Goal: Check status: Check status

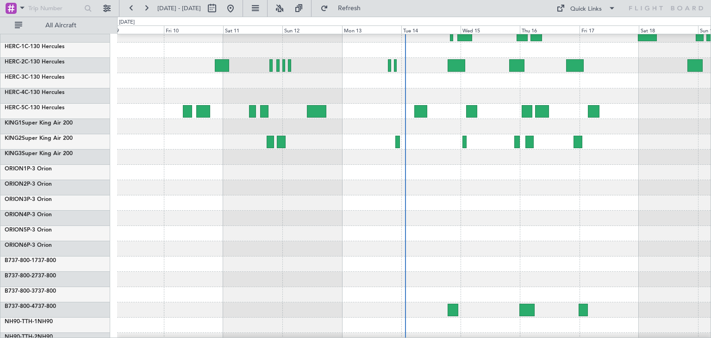
click at [430, 212] on div at bounding box center [414, 218] width 594 height 15
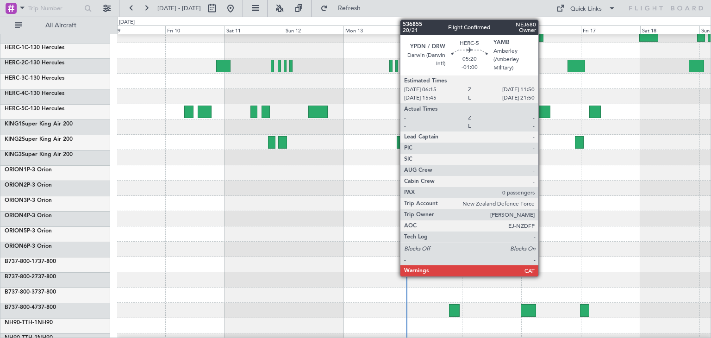
click at [543, 109] on div at bounding box center [544, 112] width 14 height 13
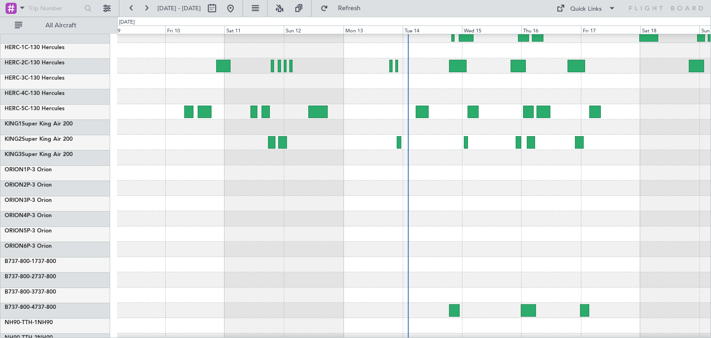
scroll to position [0, 0]
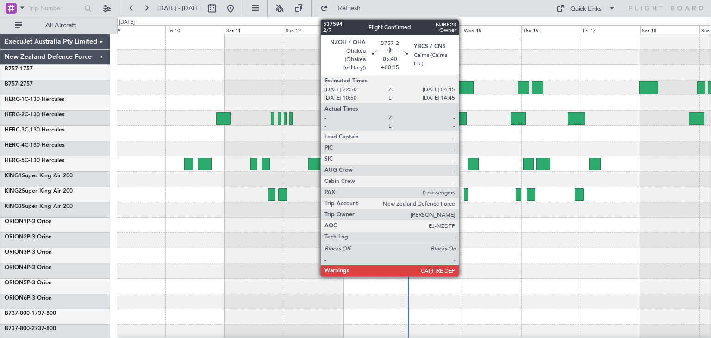
click at [463, 85] on div at bounding box center [466, 88] width 15 height 13
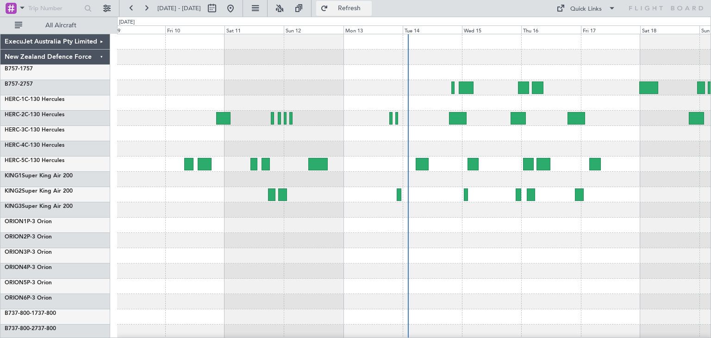
click at [369, 8] on span "Refresh" at bounding box center [349, 8] width 39 height 6
click at [478, 79] on div at bounding box center [414, 72] width 594 height 15
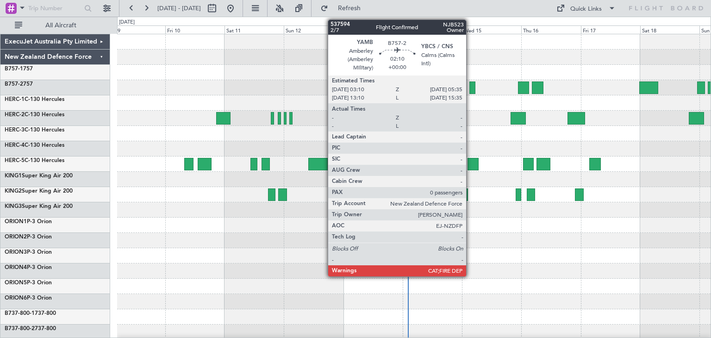
click at [471, 86] on div at bounding box center [473, 88] width 6 height 13
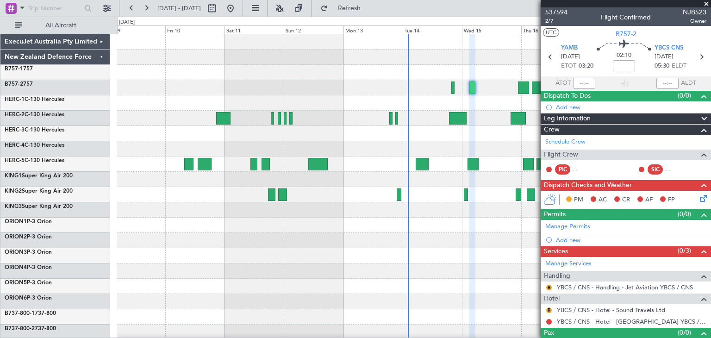
click at [706, 2] on span at bounding box center [706, 4] width 9 height 8
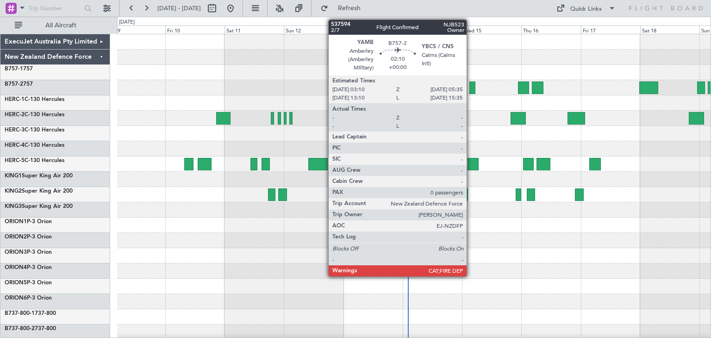
click at [471, 88] on div at bounding box center [473, 88] width 6 height 13
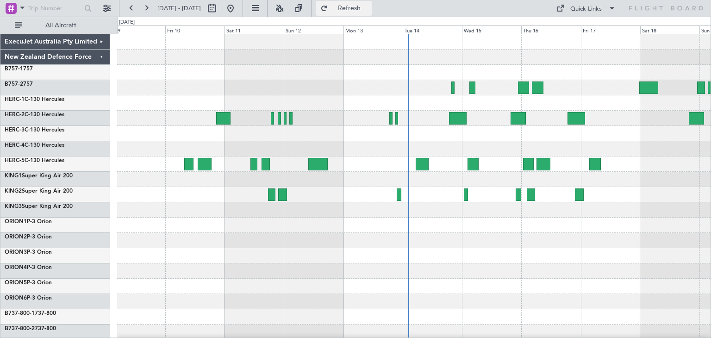
click at [367, 5] on span "Refresh" at bounding box center [349, 8] width 39 height 6
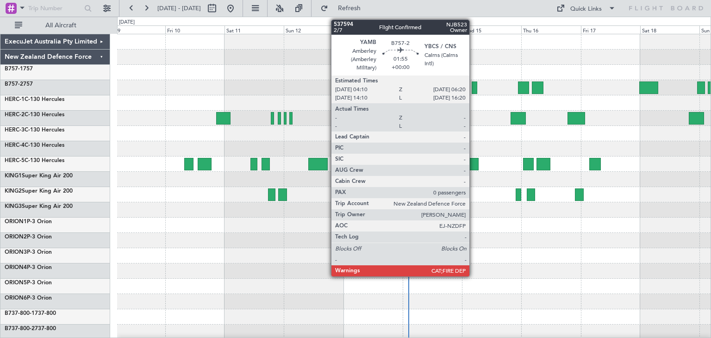
click at [474, 88] on div at bounding box center [475, 88] width 6 height 13
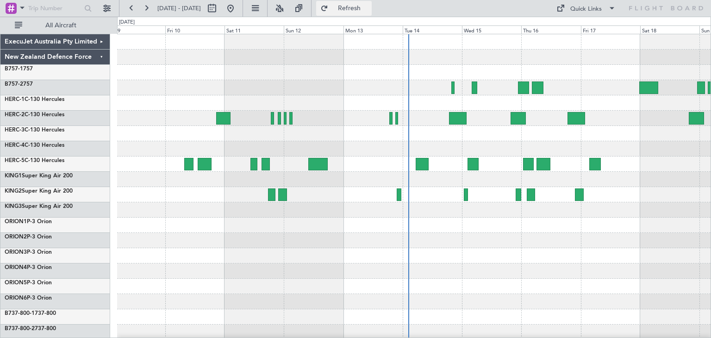
click at [369, 9] on span "Refresh" at bounding box center [349, 8] width 39 height 6
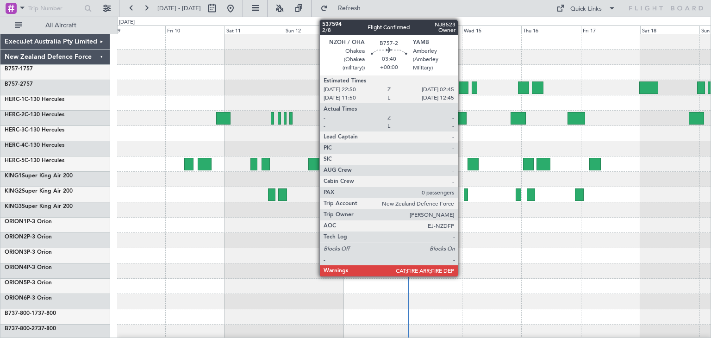
click at [462, 86] on div at bounding box center [464, 88] width 10 height 13
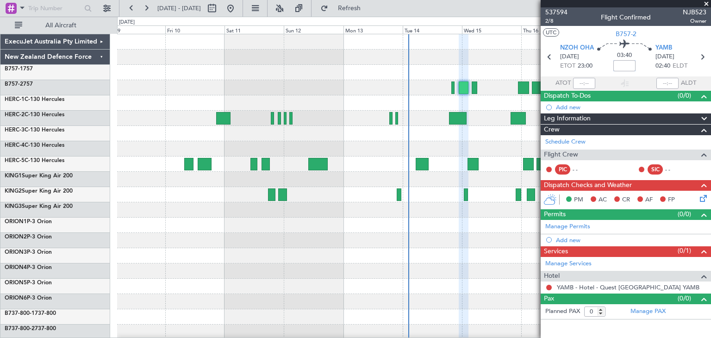
click at [624, 65] on input at bounding box center [625, 65] width 22 height 11
drag, startPoint x: 614, startPoint y: 65, endPoint x: 638, endPoint y: 65, distance: 23.6
click at [638, 65] on div "03:40 +00:00" at bounding box center [624, 57] width 61 height 34
type input "+00:00"
click at [641, 63] on div "03:40 +00:00" at bounding box center [624, 57] width 61 height 34
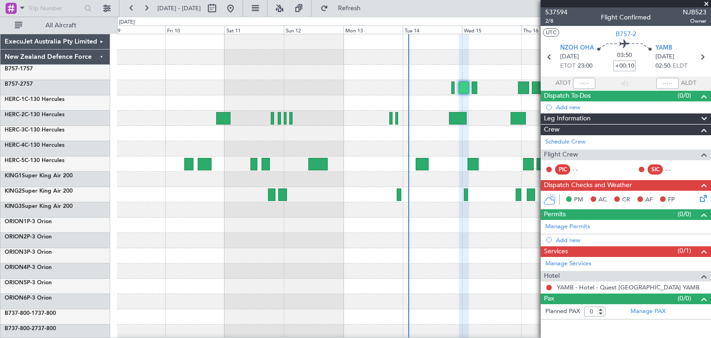
type input "+00:10"
click at [705, 2] on span at bounding box center [706, 4] width 9 height 8
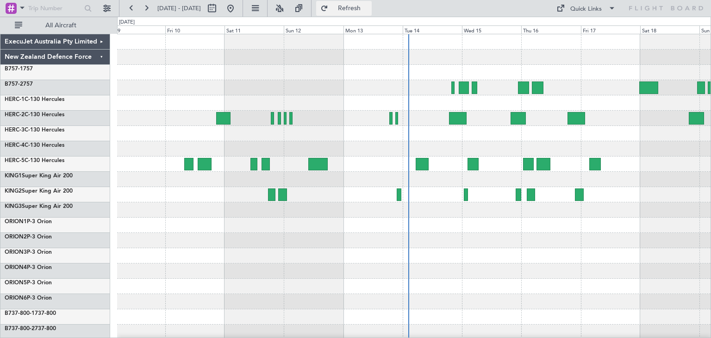
click at [369, 10] on span "Refresh" at bounding box center [349, 8] width 39 height 6
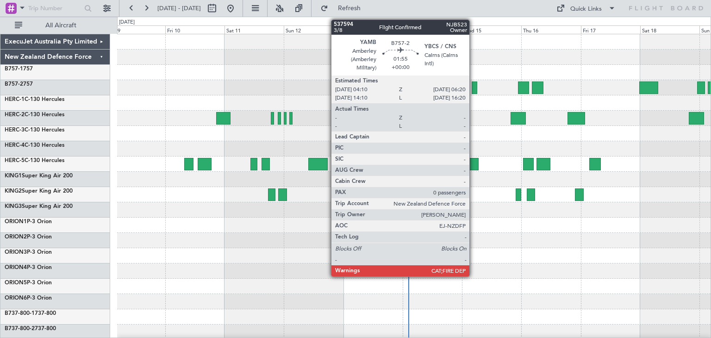
click at [474, 87] on div at bounding box center [475, 88] width 6 height 13
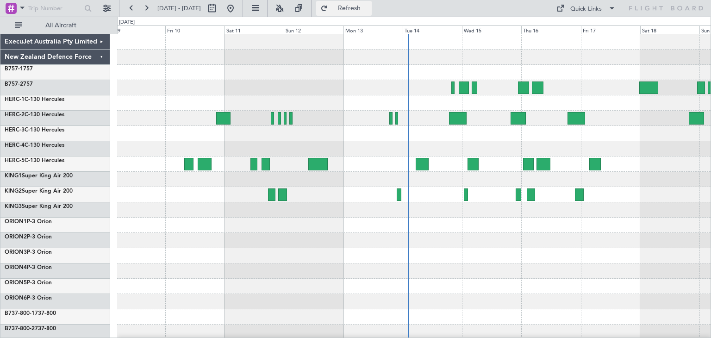
click at [368, 2] on button "Refresh" at bounding box center [344, 8] width 56 height 15
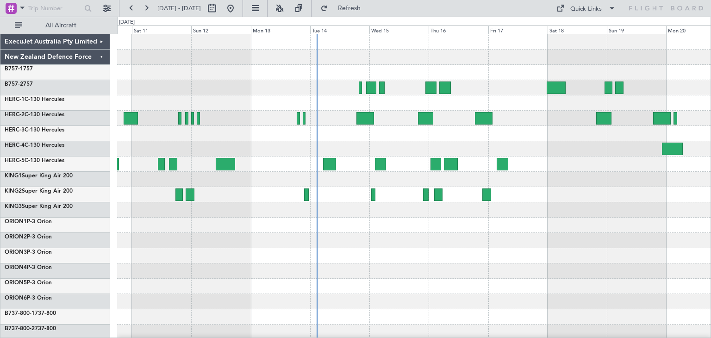
click at [373, 262] on div at bounding box center [414, 225] width 594 height 382
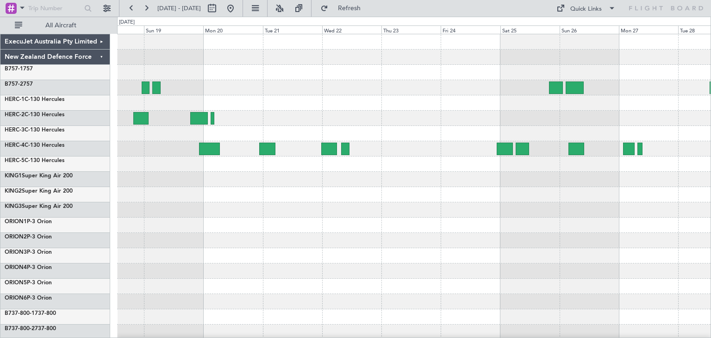
click at [244, 256] on div at bounding box center [414, 225] width 594 height 382
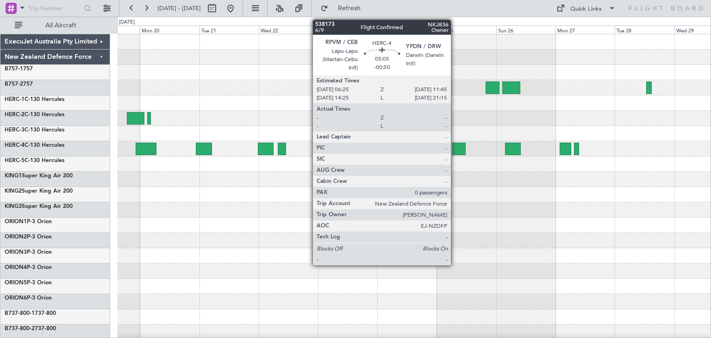
click at [455, 146] on div at bounding box center [458, 149] width 13 height 13
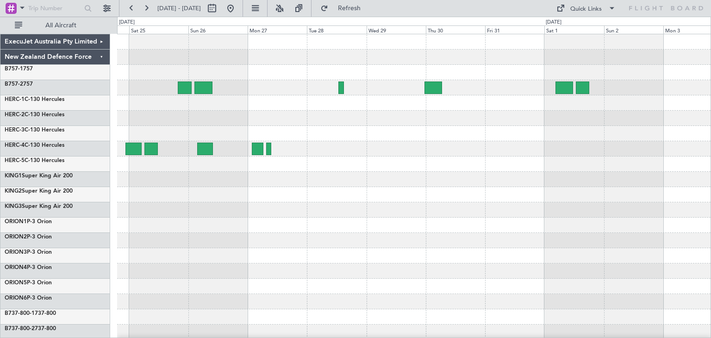
click at [213, 231] on div at bounding box center [414, 225] width 594 height 15
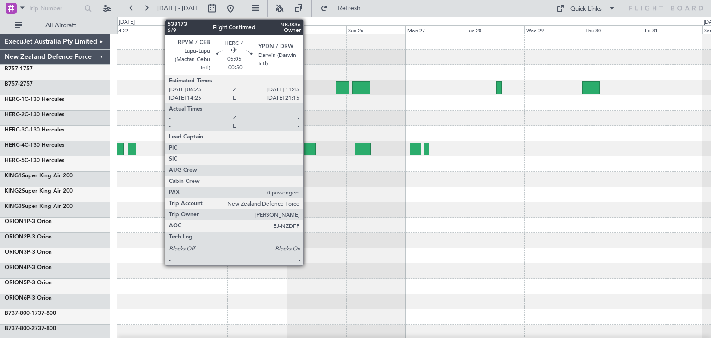
click at [308, 147] on div at bounding box center [308, 149] width 13 height 13
click at [306, 150] on div at bounding box center [308, 149] width 13 height 13
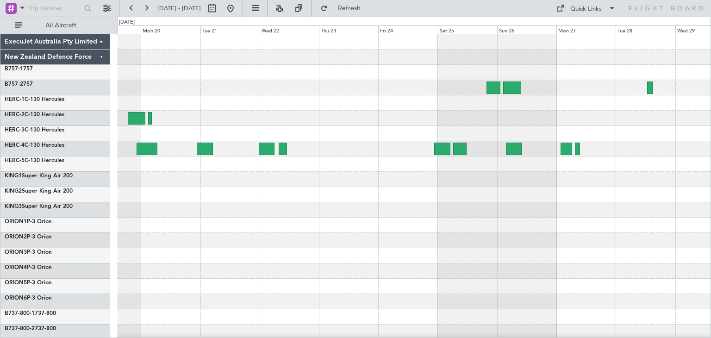
click at [498, 229] on div at bounding box center [414, 225] width 594 height 382
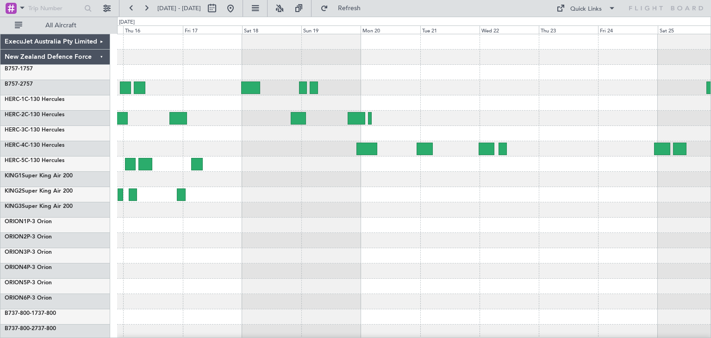
click at [474, 260] on div at bounding box center [414, 225] width 594 height 382
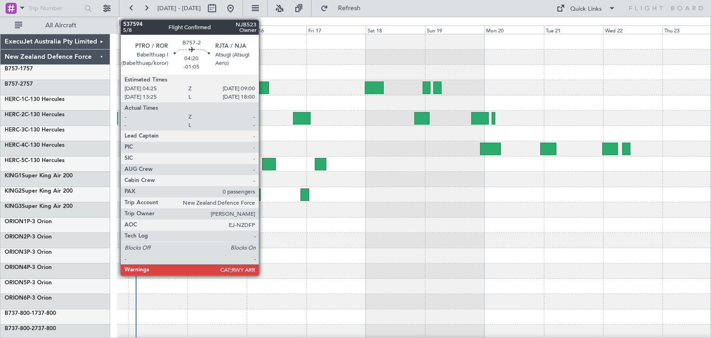
click at [263, 86] on div at bounding box center [264, 88] width 12 height 13
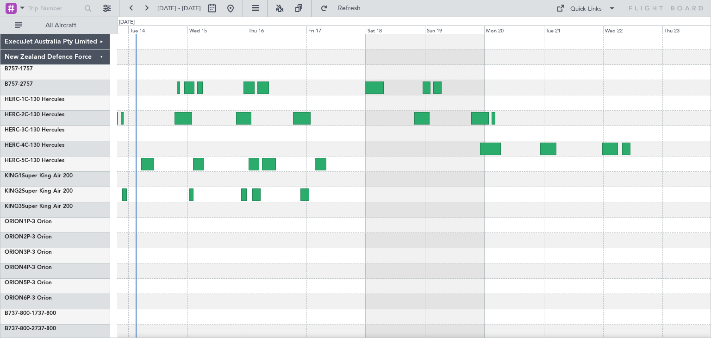
scroll to position [78, 0]
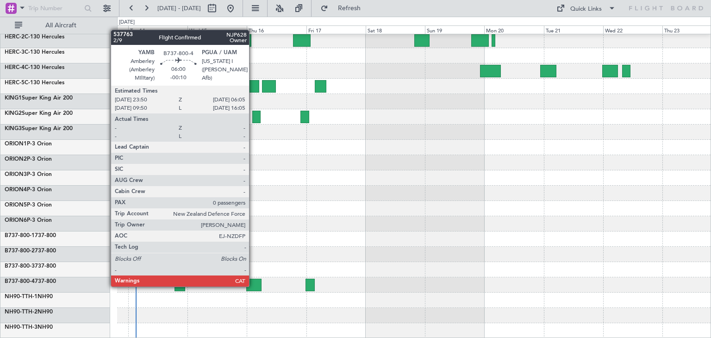
click at [253, 286] on div at bounding box center [254, 285] width 16 height 13
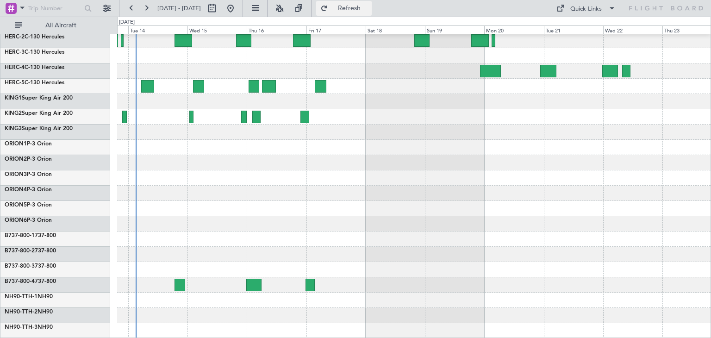
click at [368, 10] on span "Refresh" at bounding box center [349, 8] width 39 height 6
